Goal: Information Seeking & Learning: Understand process/instructions

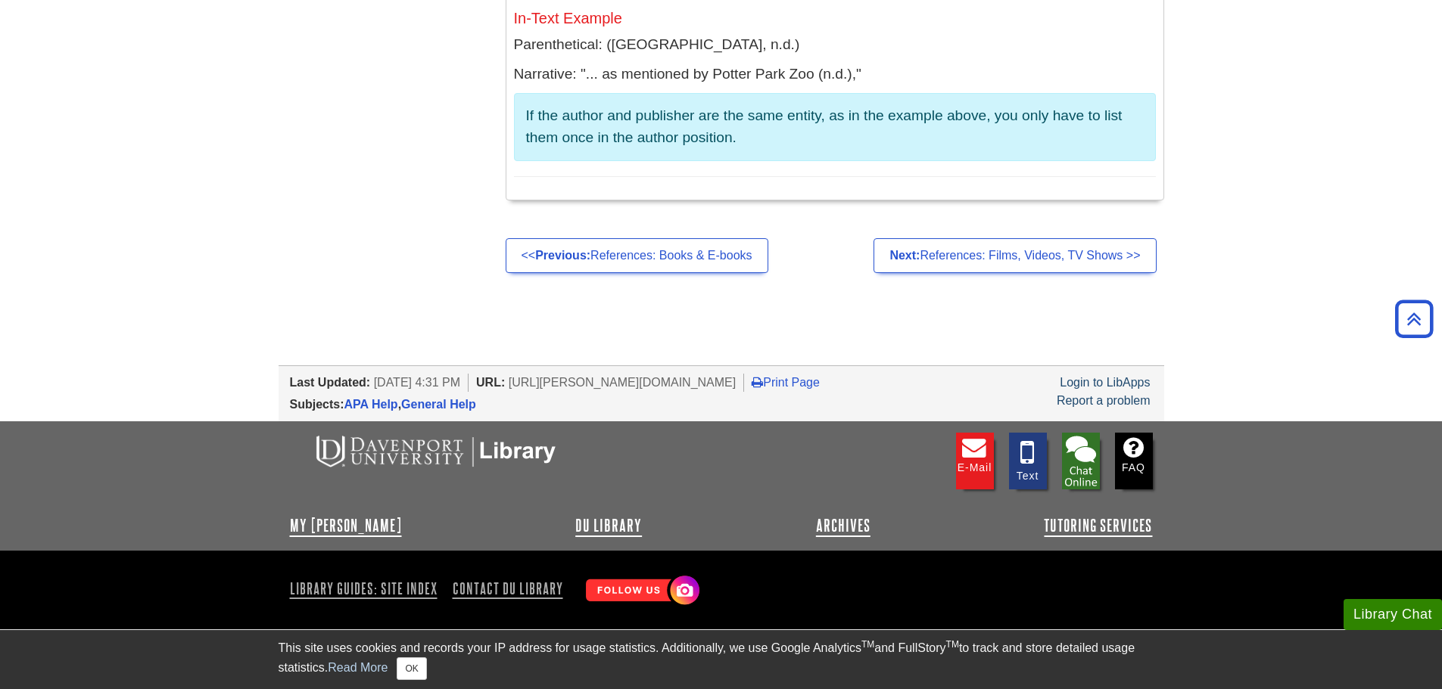
scroll to position [14757, 0]
click at [1000, 273] on link "Next: References: Films, Videos, TV Shows >>" at bounding box center [1014, 255] width 282 height 35
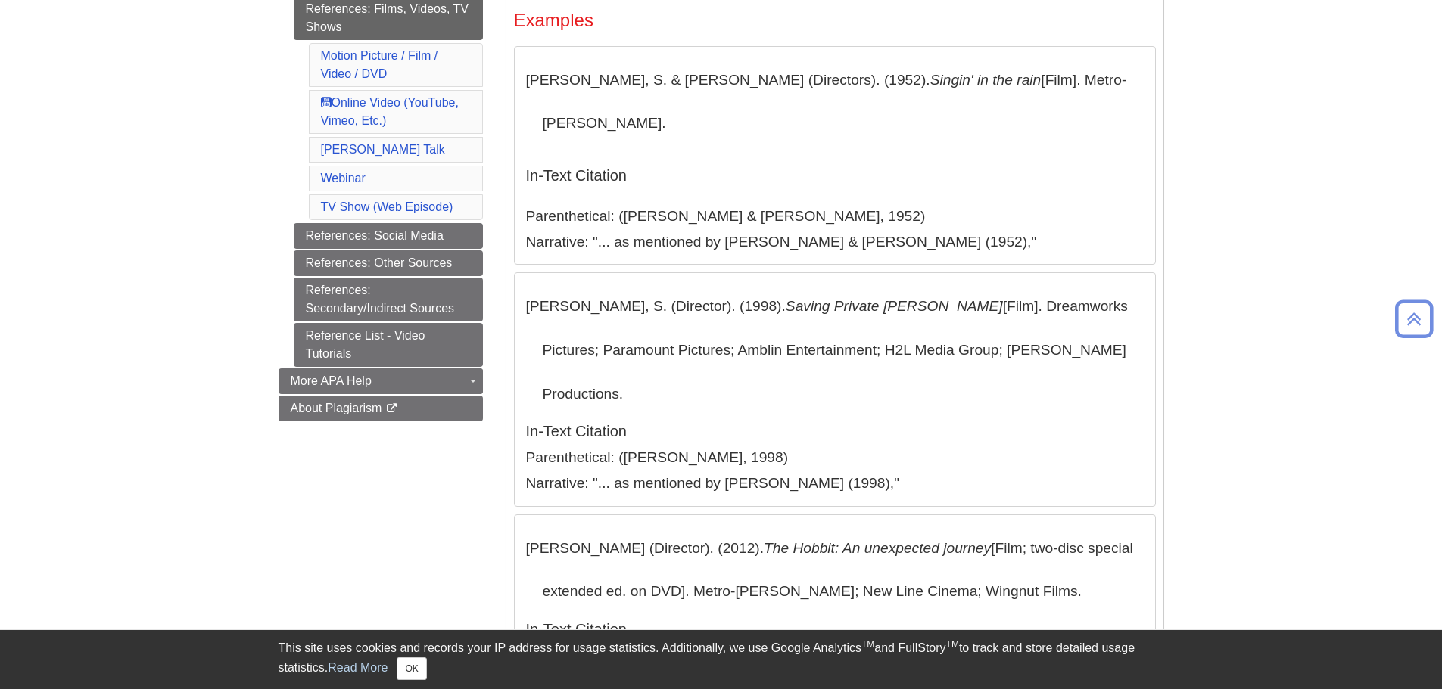
scroll to position [303, 0]
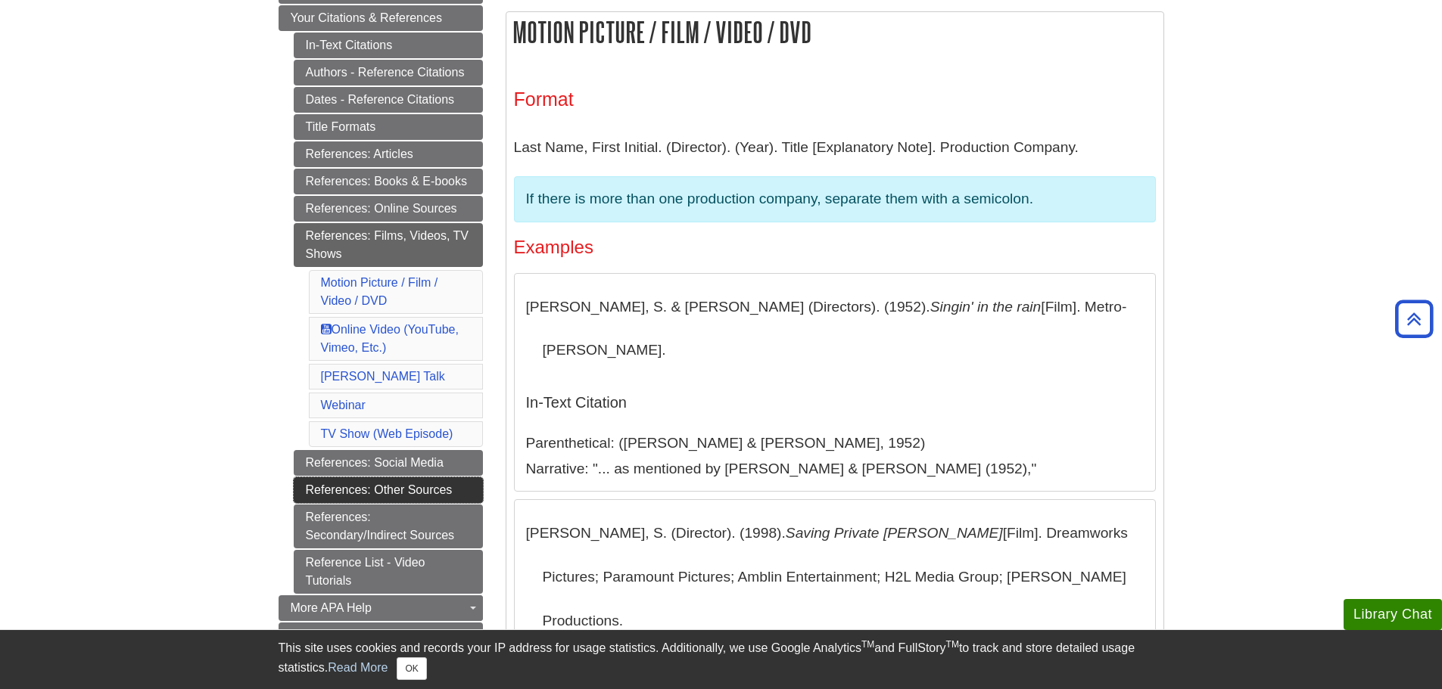
click at [409, 492] on link "References: Other Sources" at bounding box center [388, 491] width 189 height 26
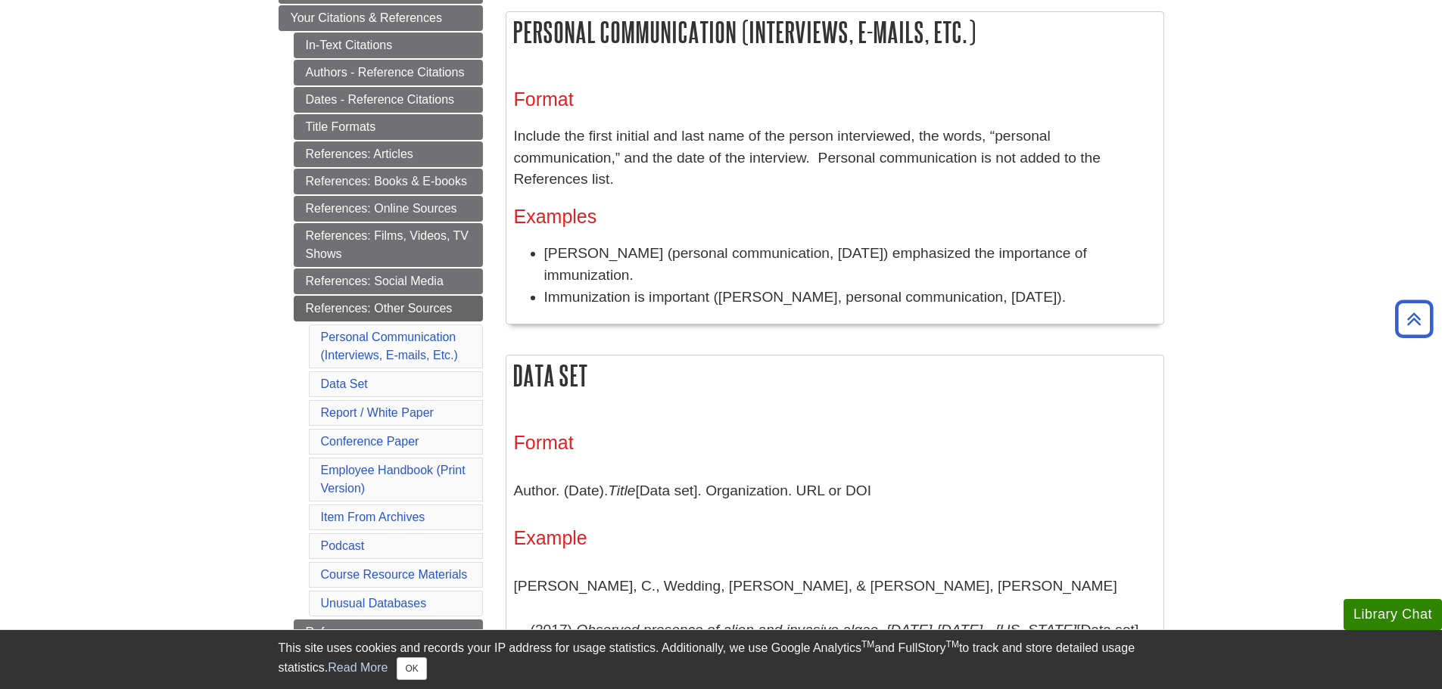
scroll to position [605, 0]
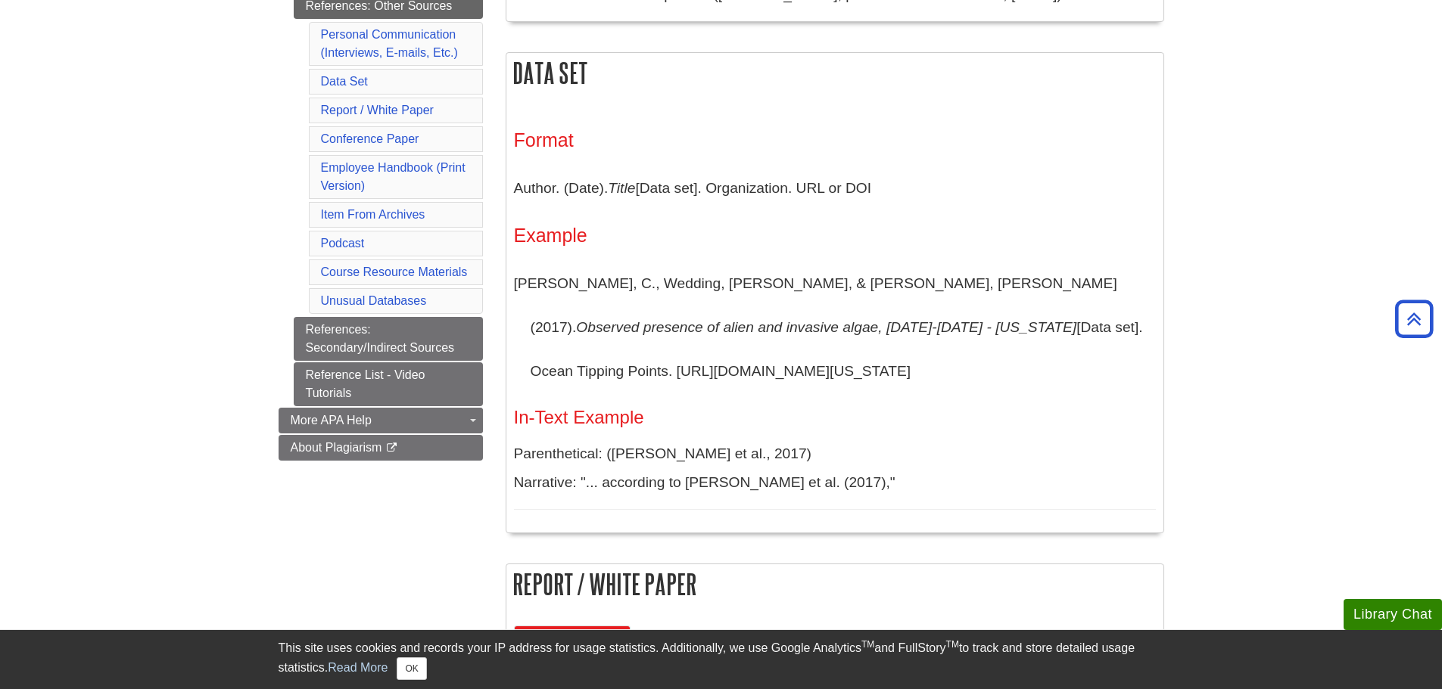
click at [524, 166] on p "Author. (Date). Title [Data set]. Organization. URL or DOI" at bounding box center [835, 188] width 642 height 44
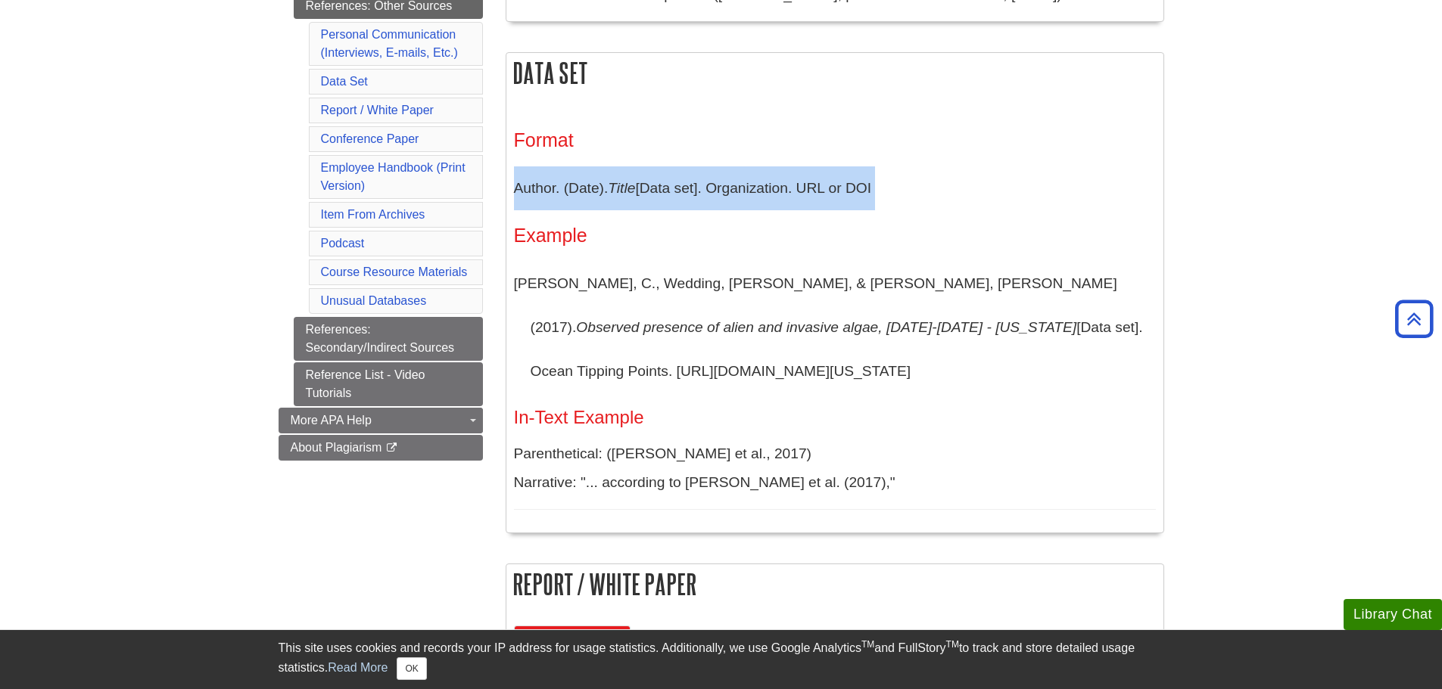
click at [524, 166] on p "Author. (Date). Title [Data set]. Organization. URL or DOI" at bounding box center [835, 188] width 642 height 44
copy div "Author. (Date). Title [Data set]. Organization. URL or DOI"
